Goal: Information Seeking & Learning: Check status

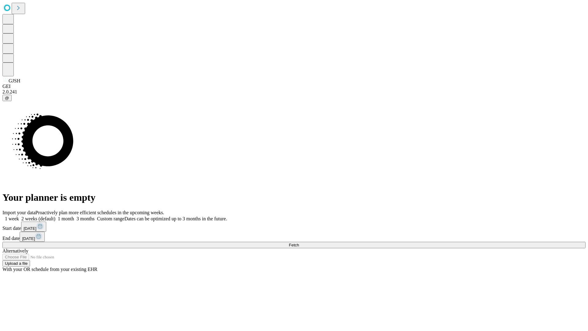
click at [299, 243] on span "Fetch" at bounding box center [294, 245] width 10 height 5
